Goal: Task Accomplishment & Management: Use online tool/utility

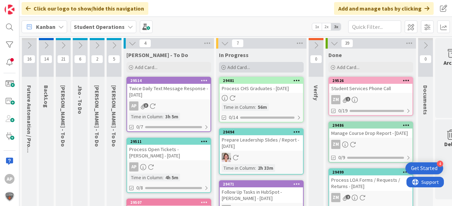
click at [239, 64] on div "Add Card..." at bounding box center [261, 67] width 85 height 11
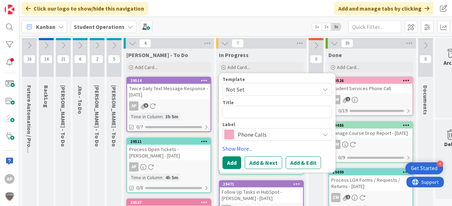
click at [291, 87] on span "Not Set" at bounding box center [270, 89] width 88 height 9
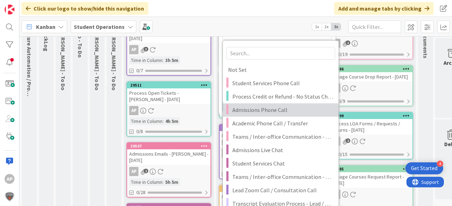
scroll to position [85, 0]
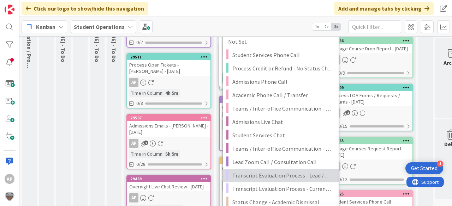
click at [312, 176] on span "Transcript Evaluation Process - Lead / New Student" at bounding box center [282, 175] width 101 height 9
type textarea "x"
type textarea "Transcript Evaluation Process - Lead / New Student"
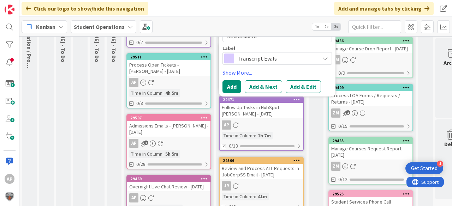
scroll to position [28, 0]
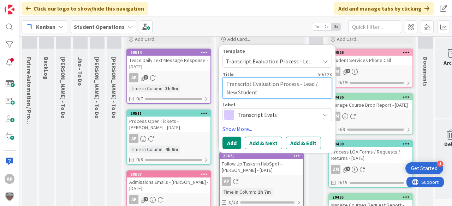
click at [294, 95] on textarea "Transcript Evaluation Process - Lead / New Student" at bounding box center [276, 88] width 109 height 21
type textarea "x"
type textarea "Transcript Evaluation Process - Lead / New Student"
type textarea "x"
type textarea "Transcript Evaluation Process - Lead / New Student -"
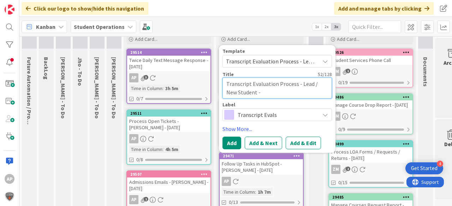
type textarea "x"
type textarea "Transcript Evaluation Process - Lead / New Student -"
type textarea "x"
type textarea "Transcript Evaluation Process - Lead / New Student - R"
type textarea "x"
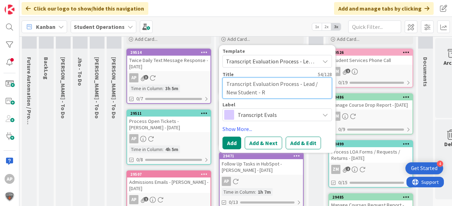
type textarea "Transcript Evaluation Process - Lead / New Student - Ra"
type textarea "x"
type textarea "Transcript Evaluation Process - Lead / New Student - [PERSON_NAME]"
type textarea "x"
type textarea "Transcript Evaluation Process - Lead / New Student - [PERSON_NAME]"
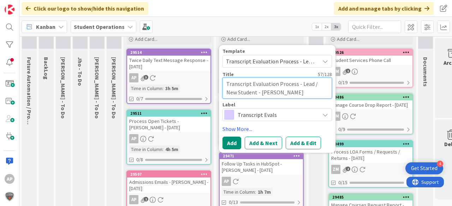
type textarea "x"
type textarea "Transcript Evaluation Process - Lead / New Student - [PERSON_NAME]"
type textarea "x"
type textarea "Transcript Evaluation Process - Lead / New Student - [PERSON_NAME]"
type textarea "x"
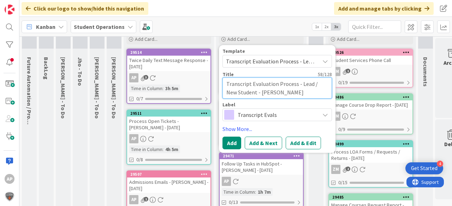
type textarea "Transcript Evaluation Process - Lead / New Student - [PERSON_NAME]"
type textarea "x"
type textarea "Transcript Evaluation Process - Lead / New Student - [PERSON_NAME]"
type textarea "x"
type textarea "Transcript Evaluation Process - Lead / New Student - [PERSON_NAME]"
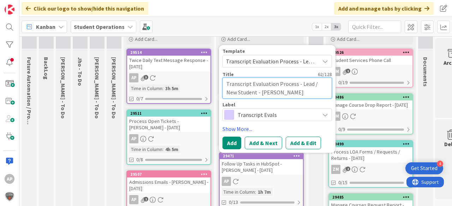
type textarea "x"
type textarea "Transcript Evaluation Process - Lead / New Student - [PERSON_NAME]"
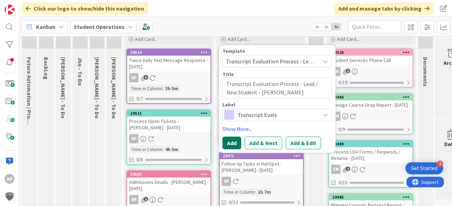
click at [230, 143] on button "Add" at bounding box center [231, 143] width 19 height 13
